Goal: Register for event/course

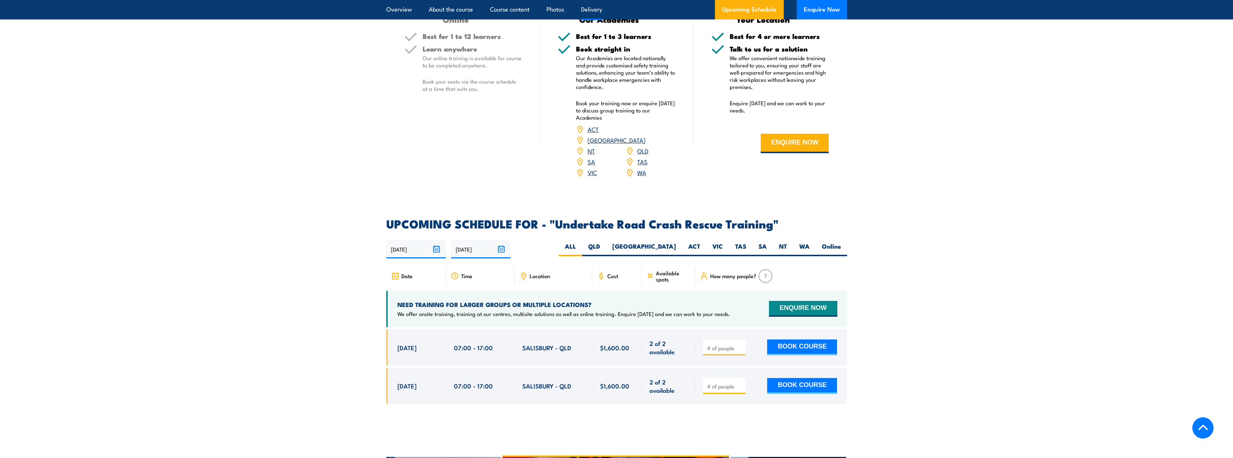
scroll to position [960, 0]
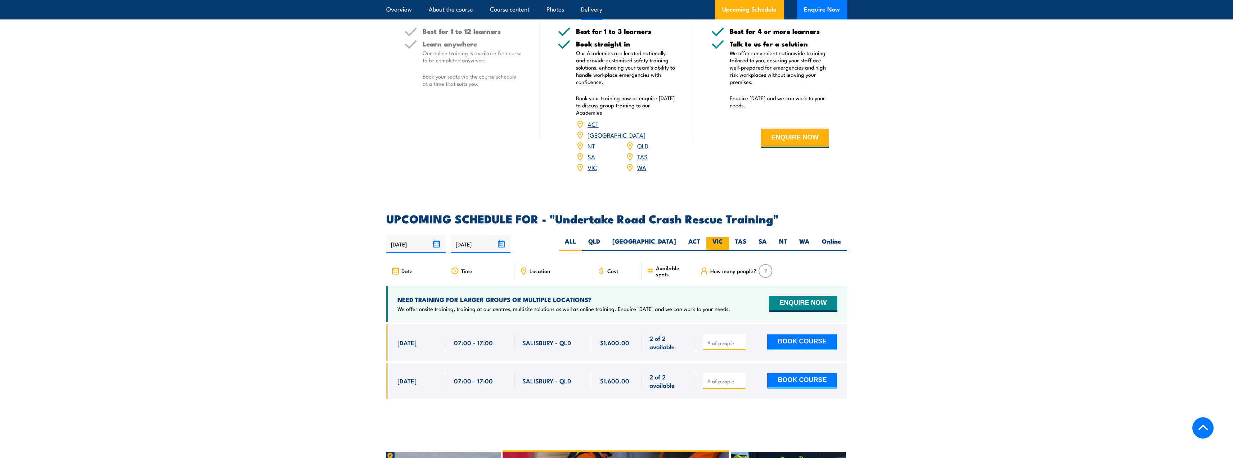
click at [711, 237] on label "VIC" at bounding box center [718, 244] width 23 height 14
click at [723, 237] on input "VIC" at bounding box center [725, 239] width 5 height 5
radio input "true"
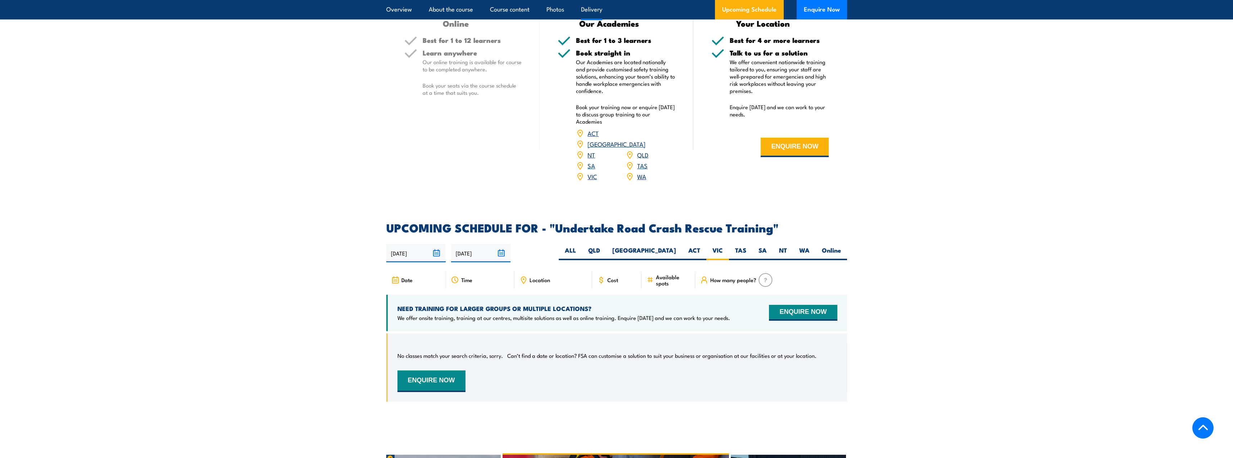
scroll to position [923, 0]
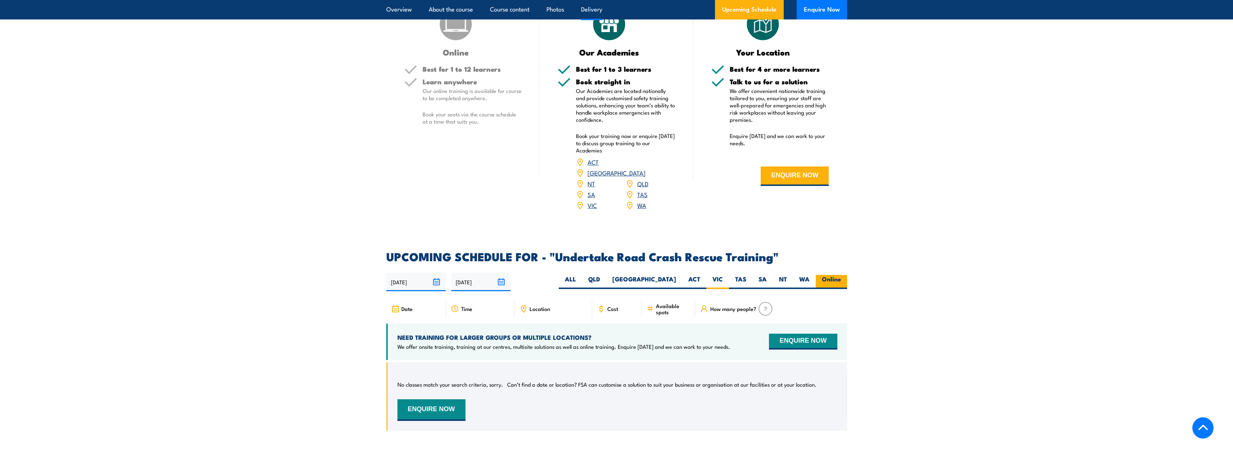
click at [816, 275] on label "Online" at bounding box center [831, 282] width 31 height 14
click at [841, 275] on input "Online" at bounding box center [843, 277] width 5 height 5
radio input "true"
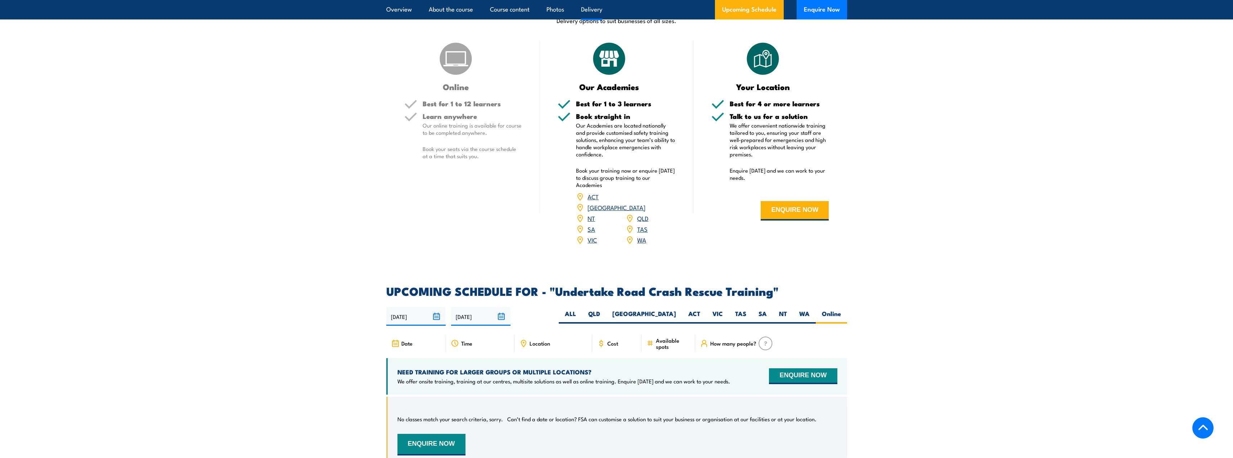
scroll to position [803, 0]
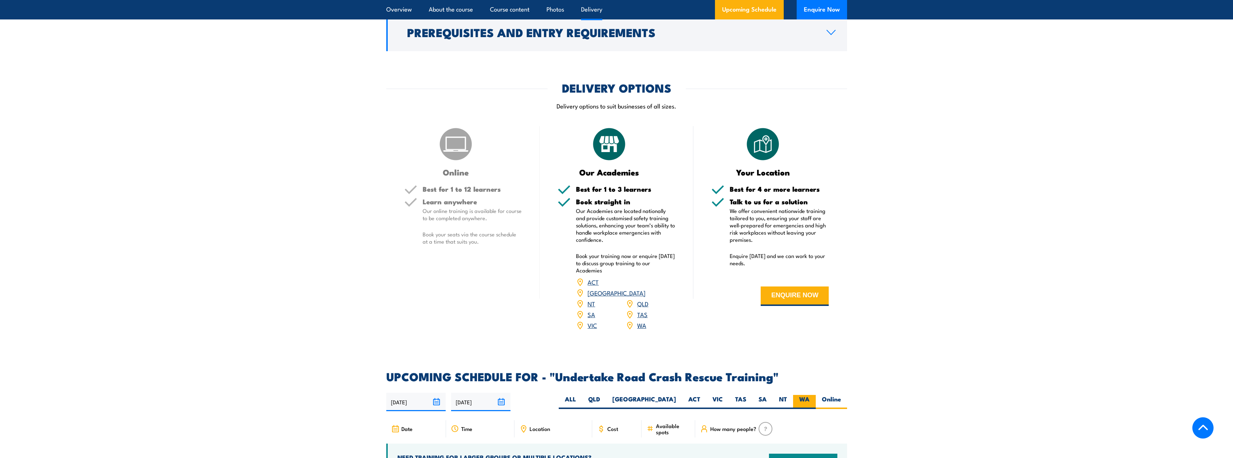
click at [803, 395] on label "WA" at bounding box center [804, 402] width 23 height 14
click at [810, 395] on input "WA" at bounding box center [812, 397] width 5 height 5
radio input "true"
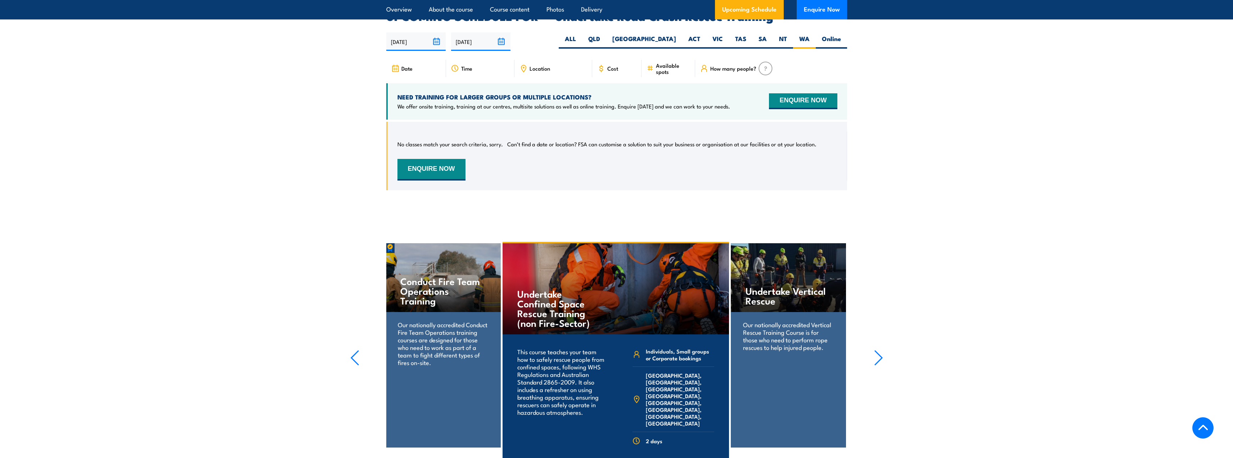
scroll to position [1043, 0]
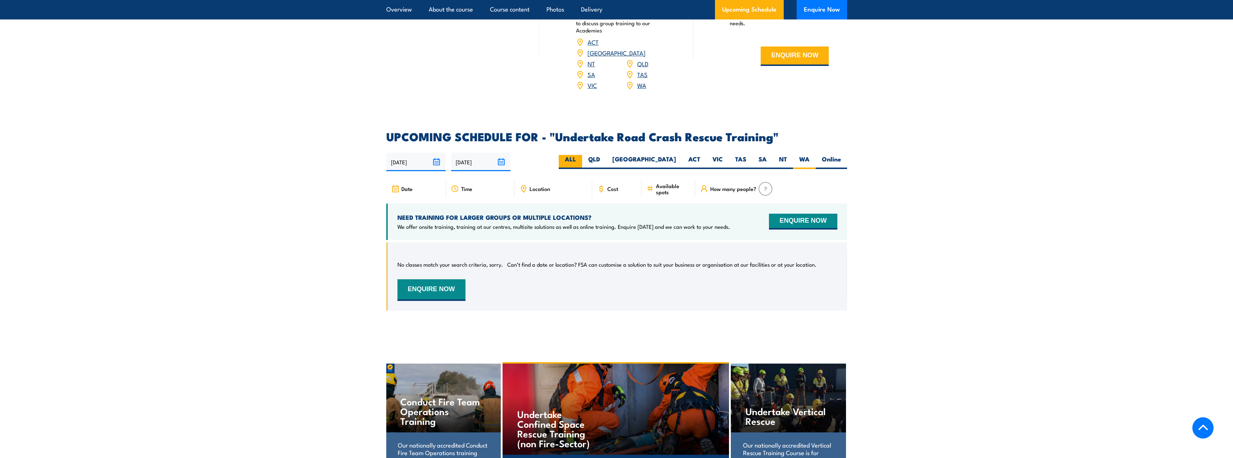
click at [582, 155] on label "ALL" at bounding box center [570, 162] width 23 height 14
click at [581, 155] on input "ALL" at bounding box center [578, 157] width 5 height 5
radio input "true"
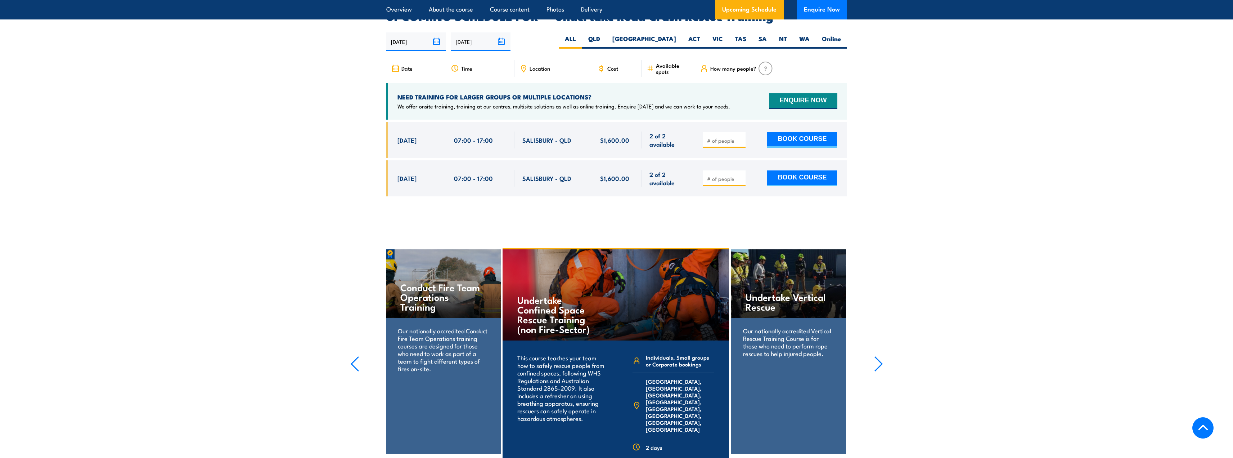
scroll to position [1043, 0]
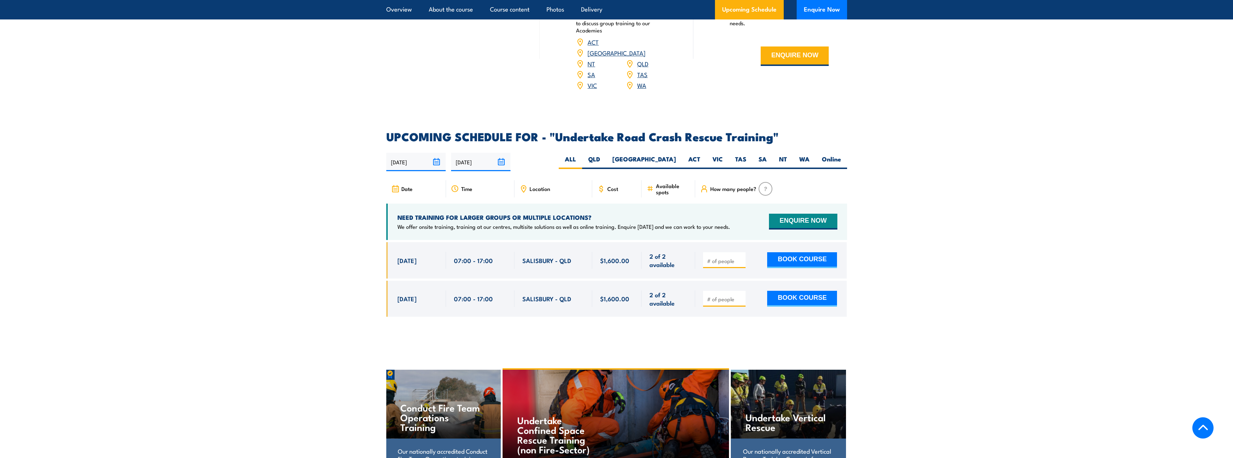
click at [953, 264] on section "UPCOMING SCHEDULE FOR - "Undertake Road Crash Rescue Training" [DATE] [DATE] Ti…" at bounding box center [616, 229] width 1233 height 197
click at [414, 256] on span "[DATE]" at bounding box center [407, 260] width 19 height 8
click at [798, 252] on button "BOOK COURSE" at bounding box center [802, 260] width 70 height 16
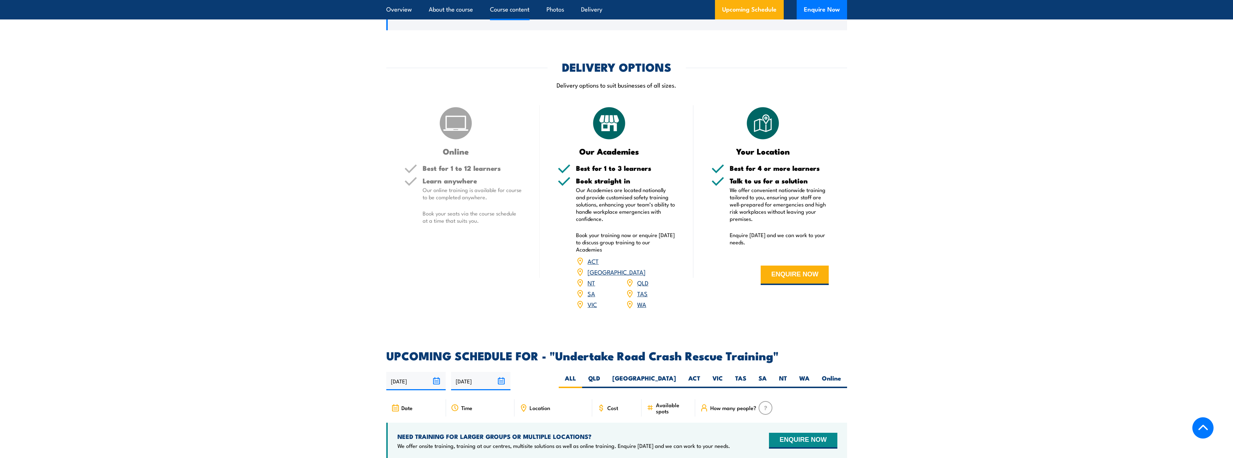
scroll to position [923, 0]
